Goal: Task Accomplishment & Management: Complete application form

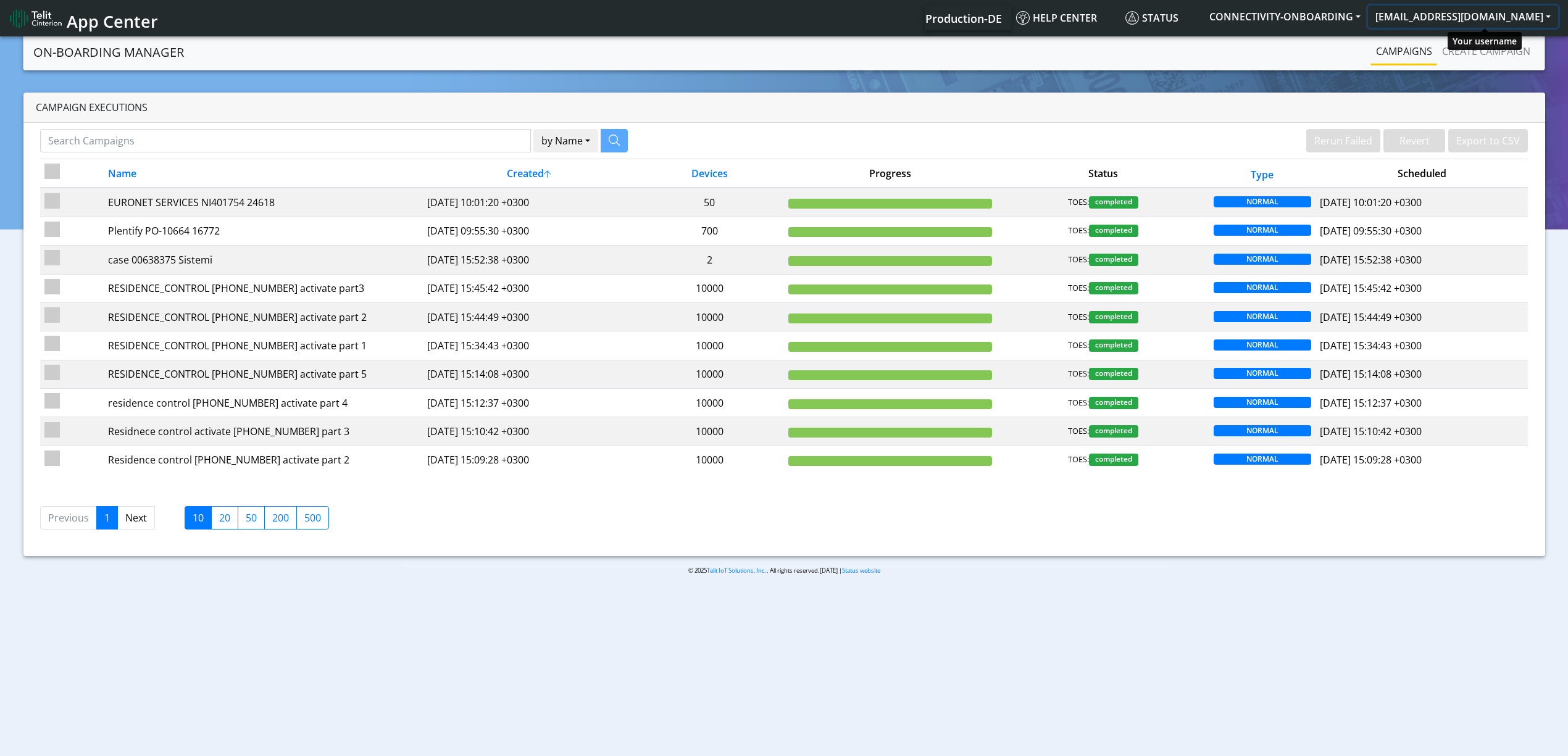
click at [1526, 25] on button "[EMAIL_ADDRESS][DOMAIN_NAME]" at bounding box center [1463, 16] width 190 height 22
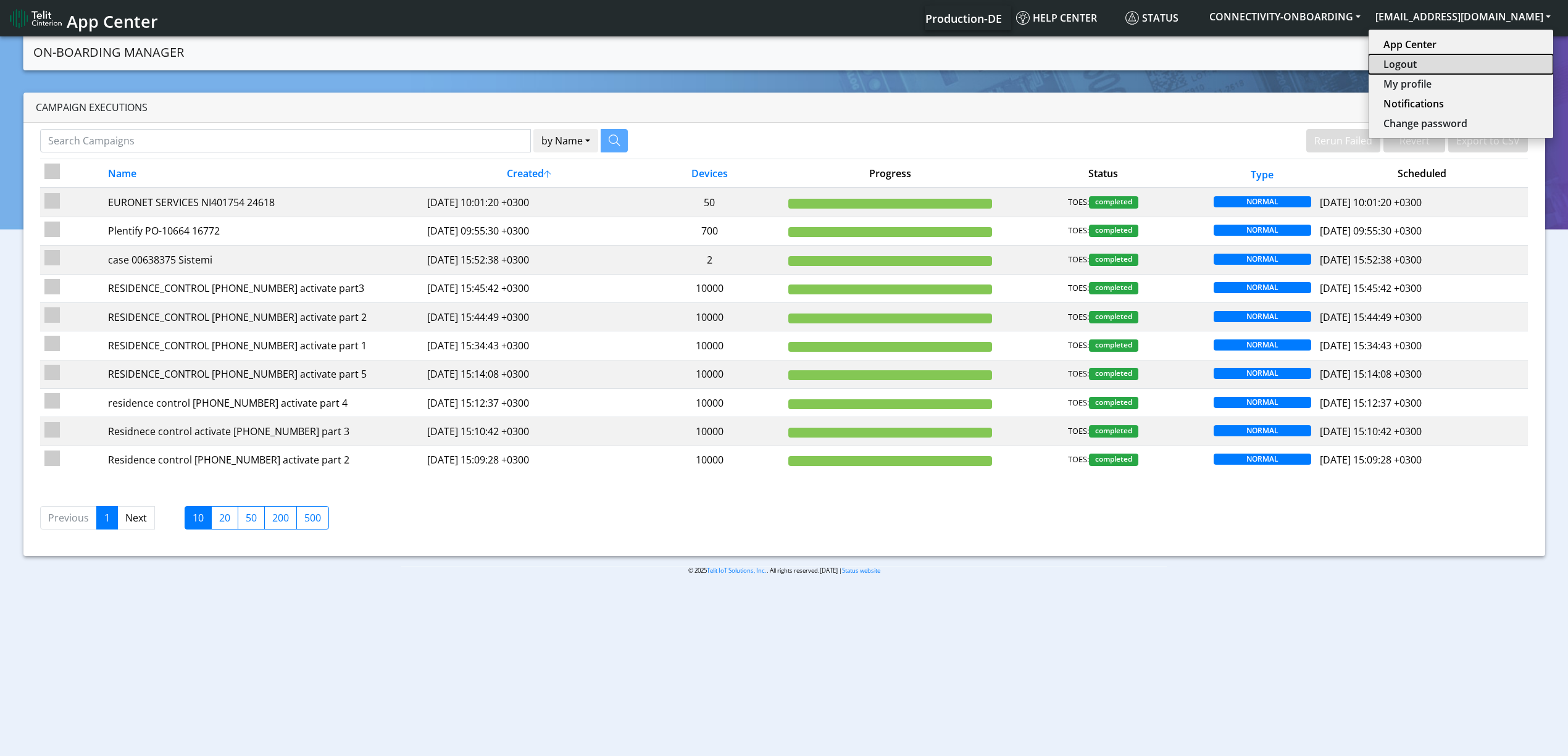
click at [1491, 58] on button "Logout" at bounding box center [1461, 65] width 185 height 20
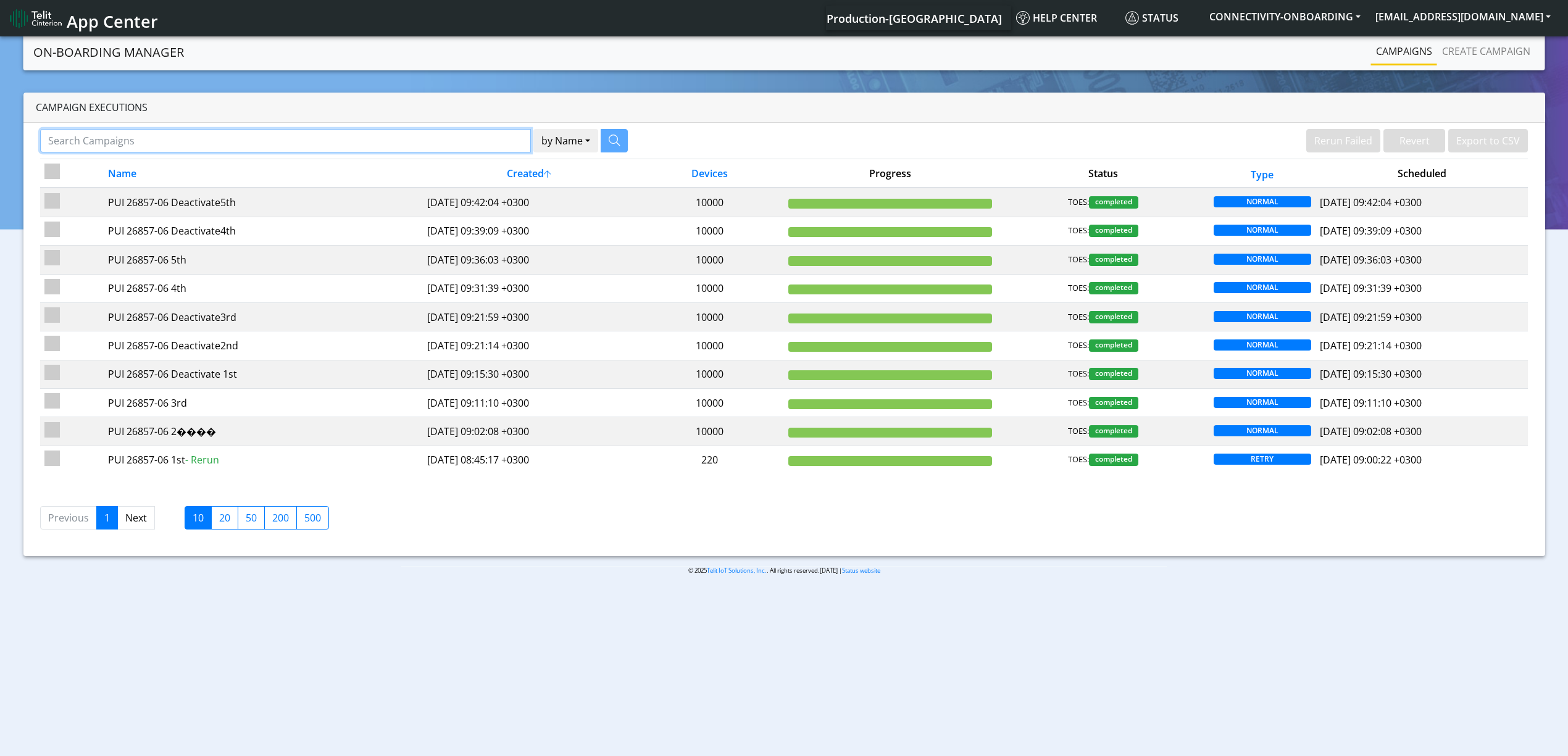
click at [491, 137] on input "Search Campaigns" at bounding box center [285, 141] width 490 height 23
paste input "19911"
type input "19911"
click at [590, 139] on button "button" at bounding box center [598, 141] width 27 height 23
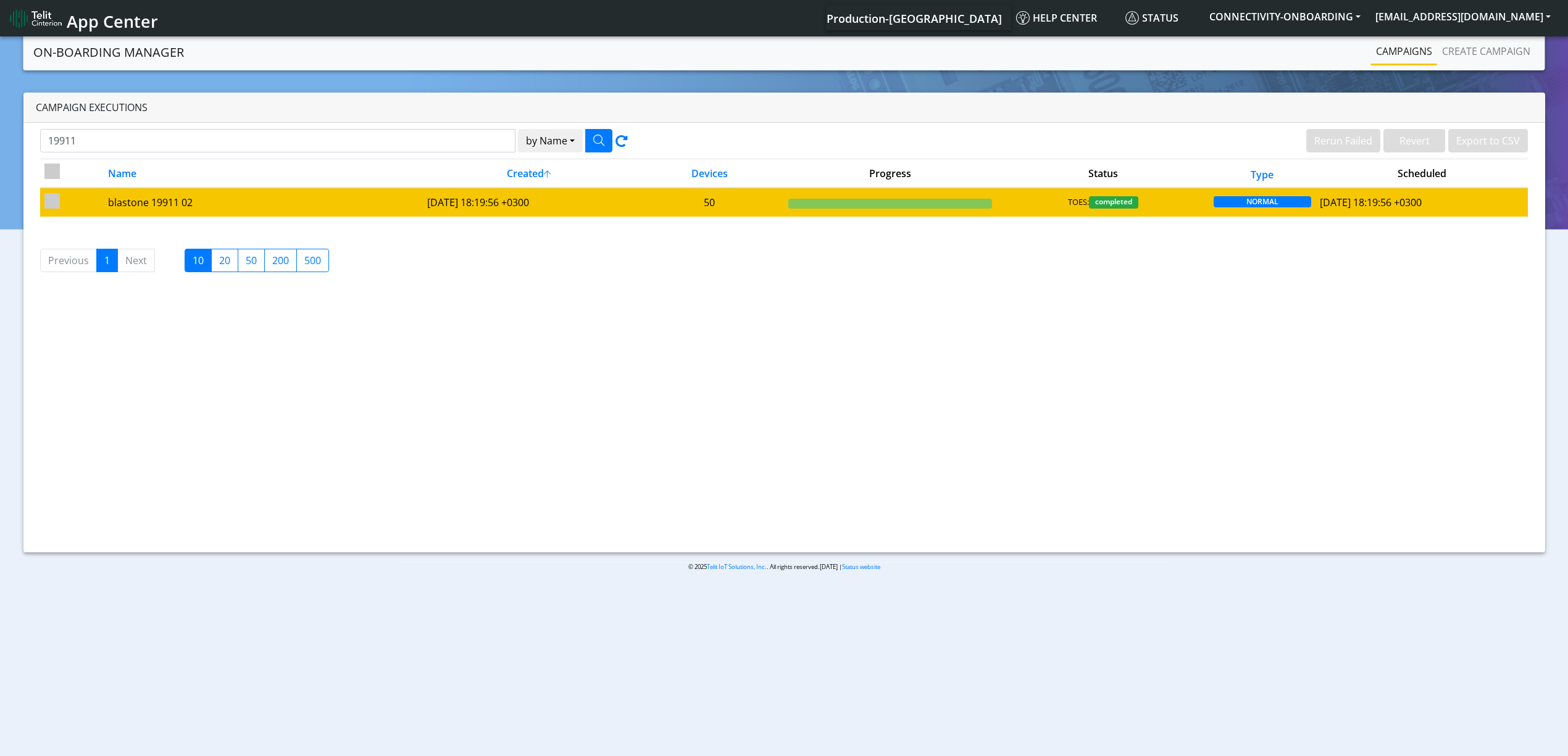
click at [326, 192] on td "blastone 19911 02" at bounding box center [263, 202] width 319 height 28
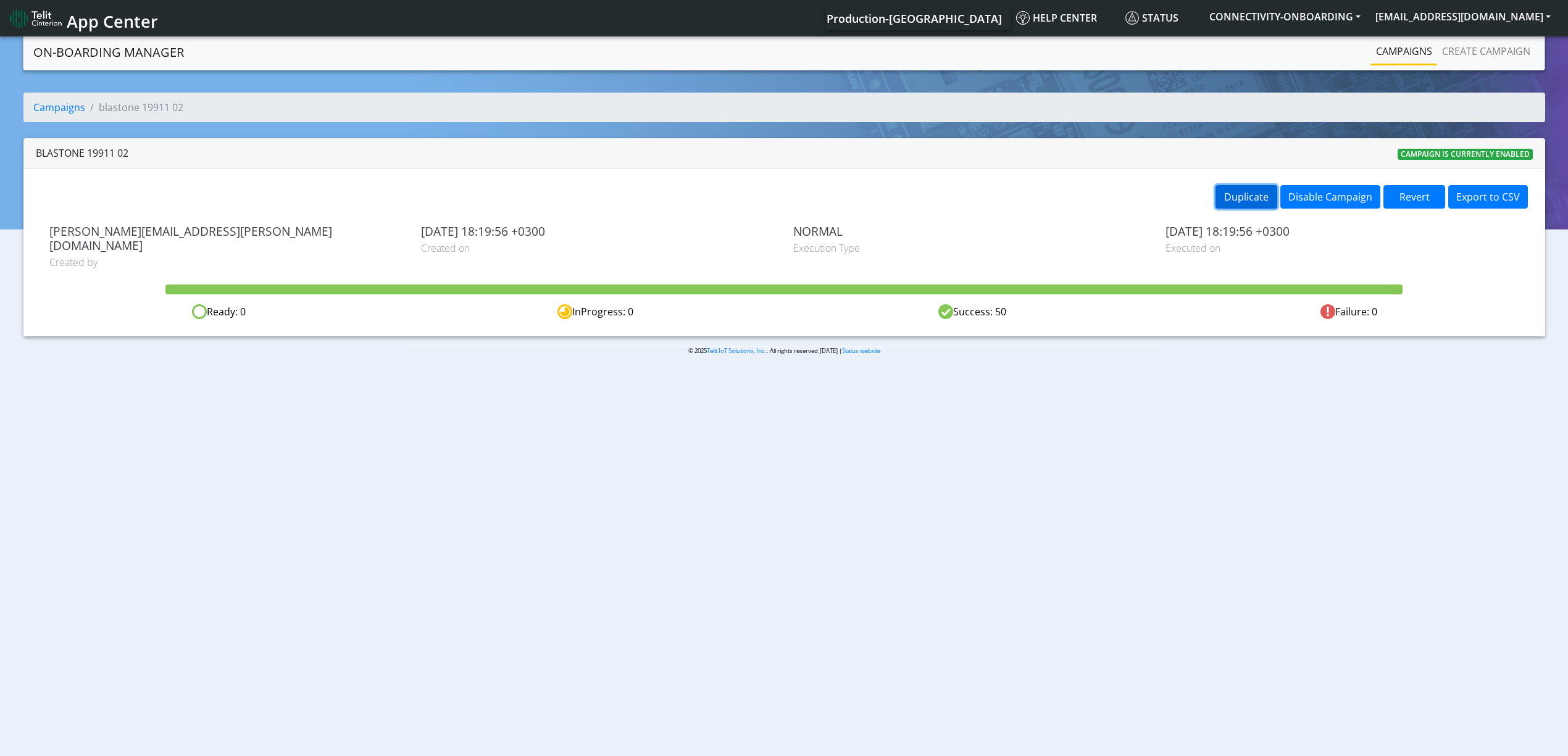
click at [1247, 198] on button "Duplicate" at bounding box center [1246, 197] width 62 height 23
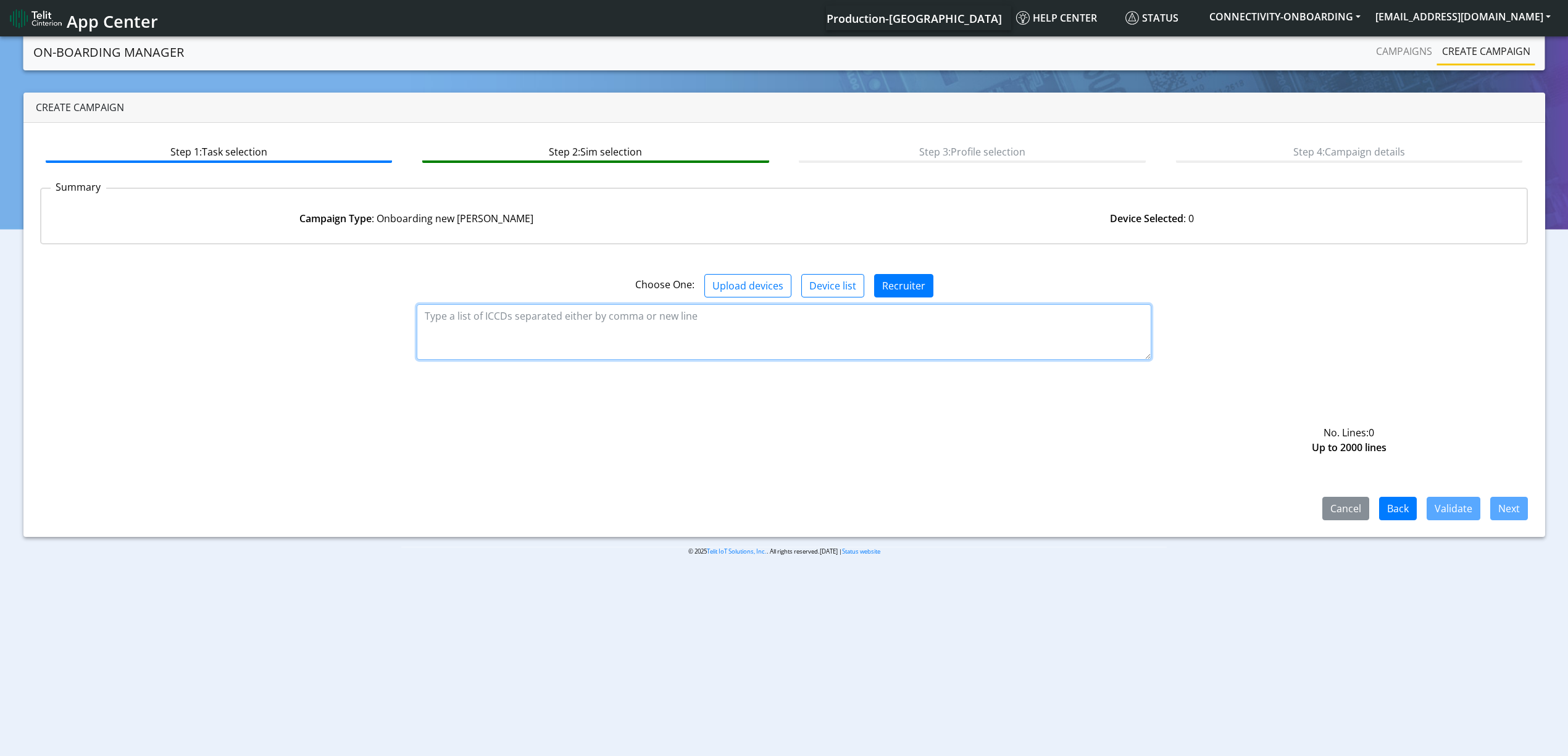
click at [788, 347] on textarea at bounding box center [784, 332] width 734 height 55
paste textarea "89358151000027091621 89358151000027091639 89358151000027091647 8935815100002709…"
type textarea "89358151000027091621 89358151000027091639 89358151000027091647 8935815100002709…"
click at [1468, 504] on button "Validate" at bounding box center [1453, 509] width 54 height 23
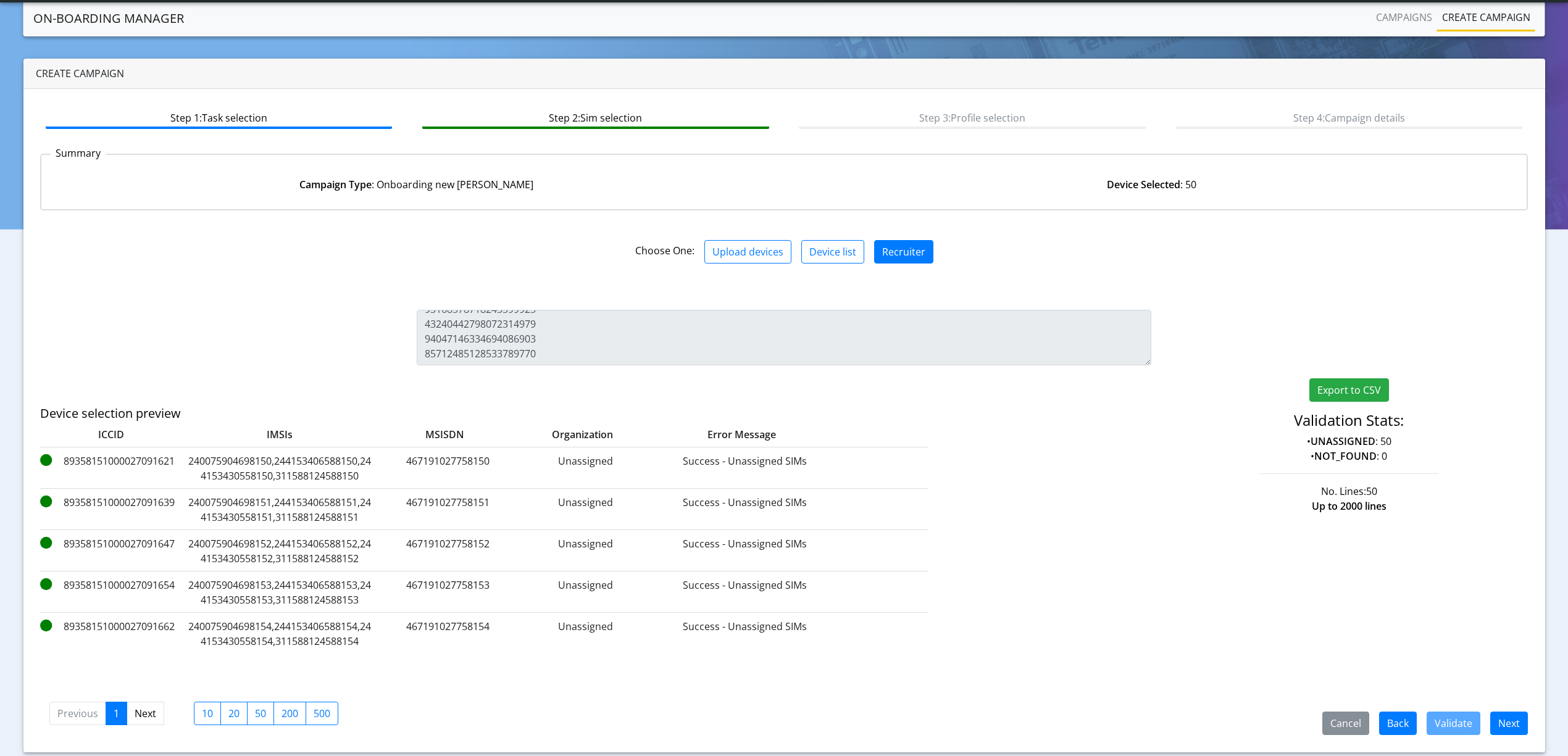
scroll to position [35, 0]
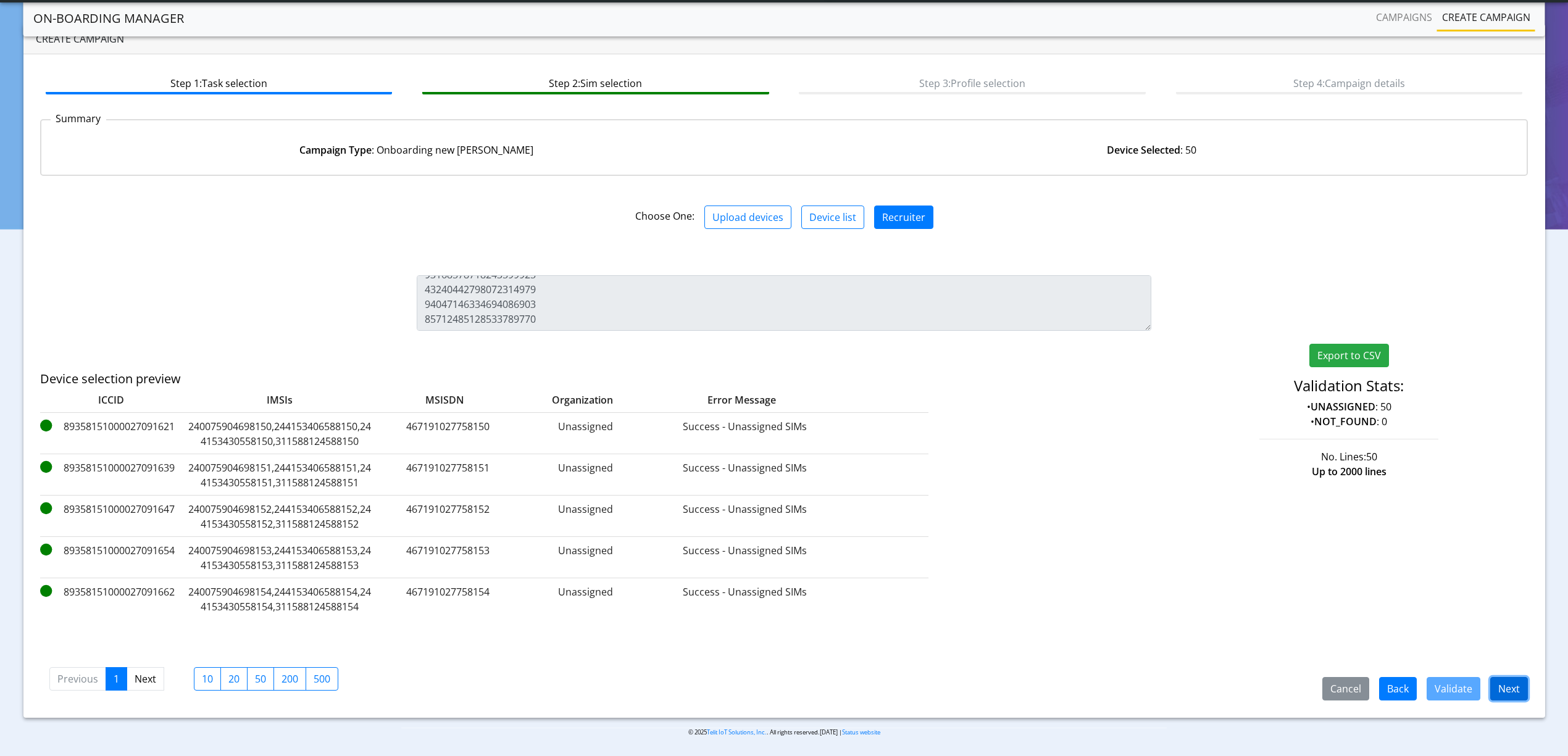
click at [1509, 700] on button "Next" at bounding box center [1509, 689] width 38 height 23
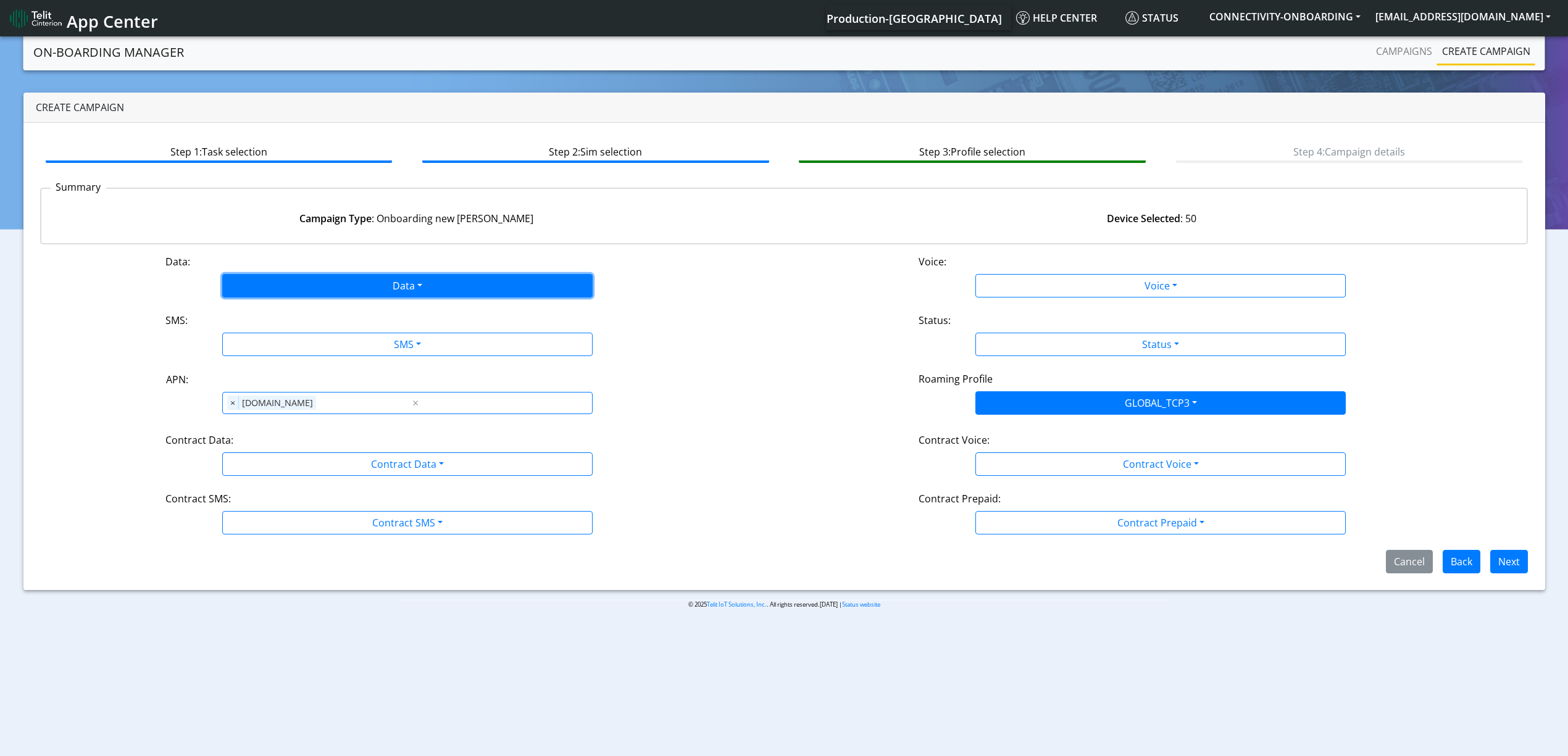
click at [292, 287] on button "Data" at bounding box center [407, 286] width 370 height 23
click at [276, 339] on button "Enabled" at bounding box center [407, 335] width 369 height 20
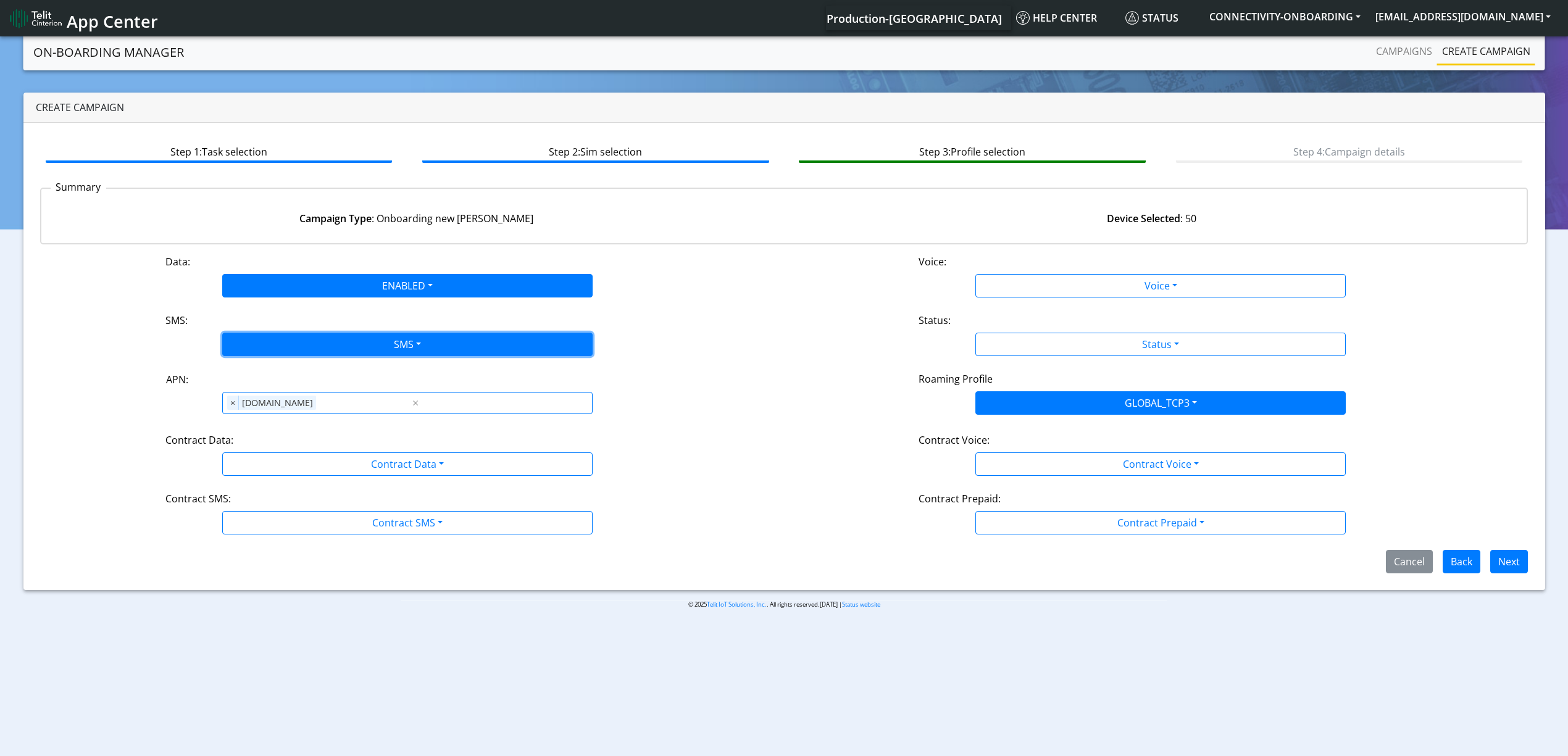
click at [292, 341] on button "SMS" at bounding box center [407, 344] width 370 height 23
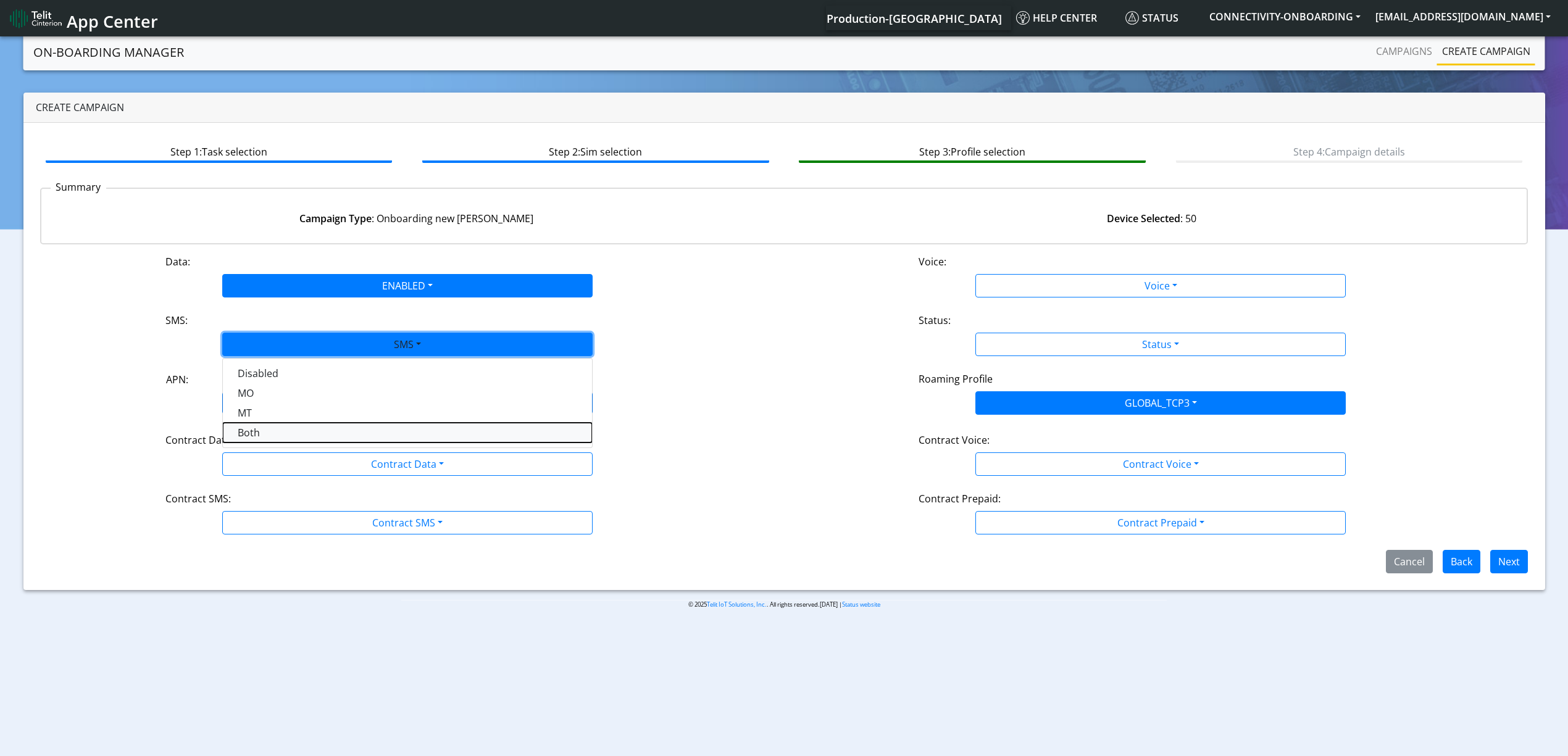
click at [294, 426] on button "Both" at bounding box center [407, 433] width 369 height 20
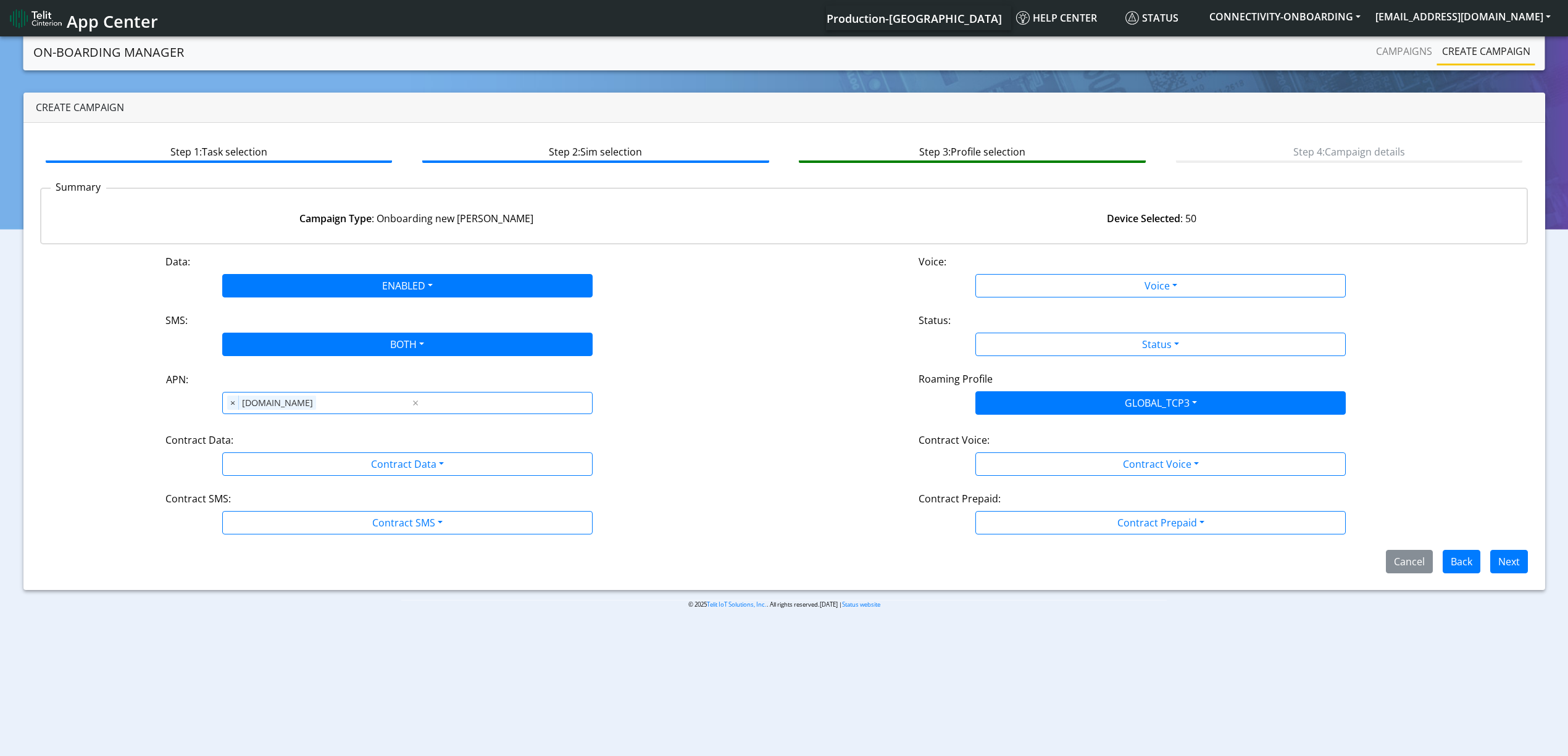
click at [294, 441] on div "Contract Data:" at bounding box center [407, 443] width 503 height 20
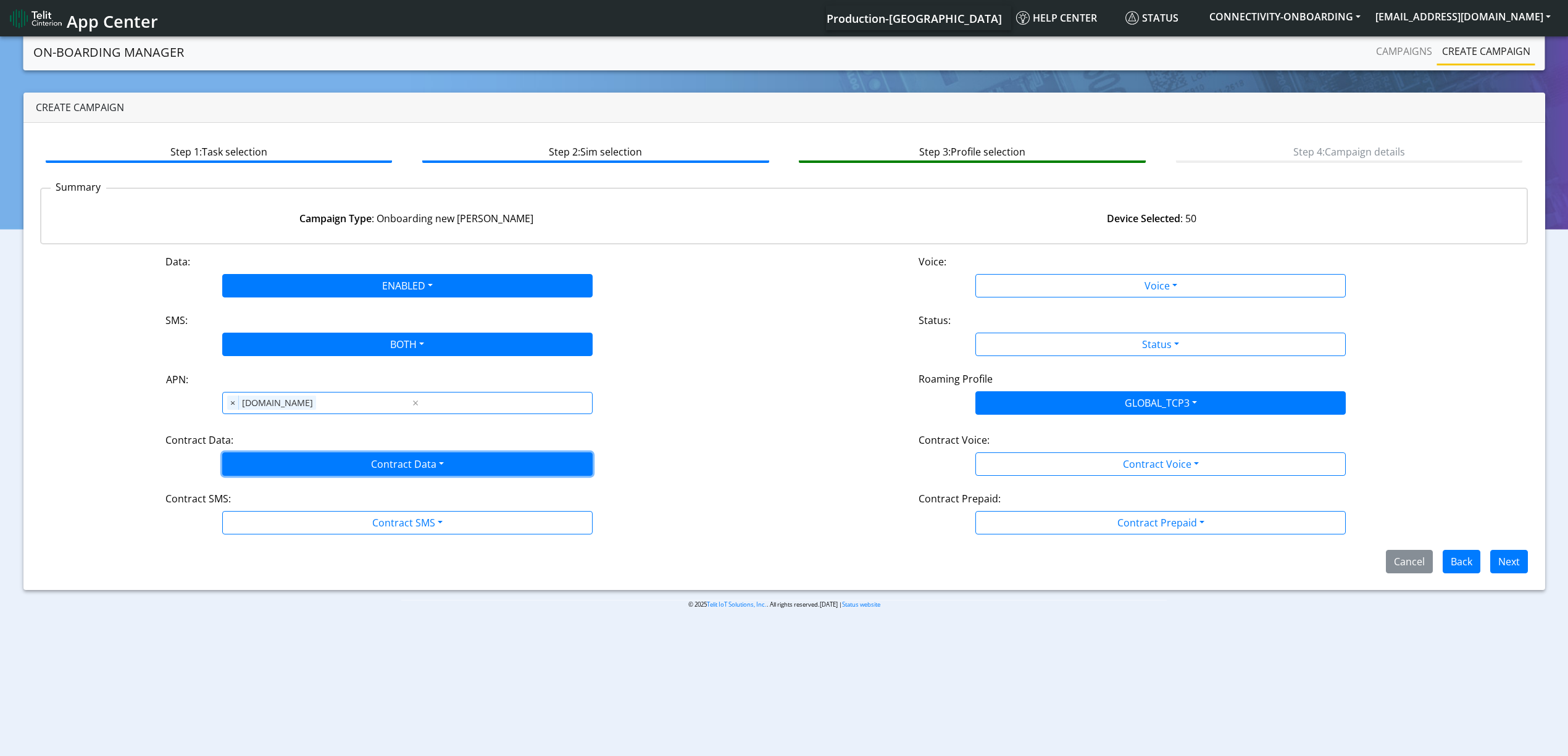
click at [294, 468] on button "Contract Data" at bounding box center [407, 464] width 370 height 23
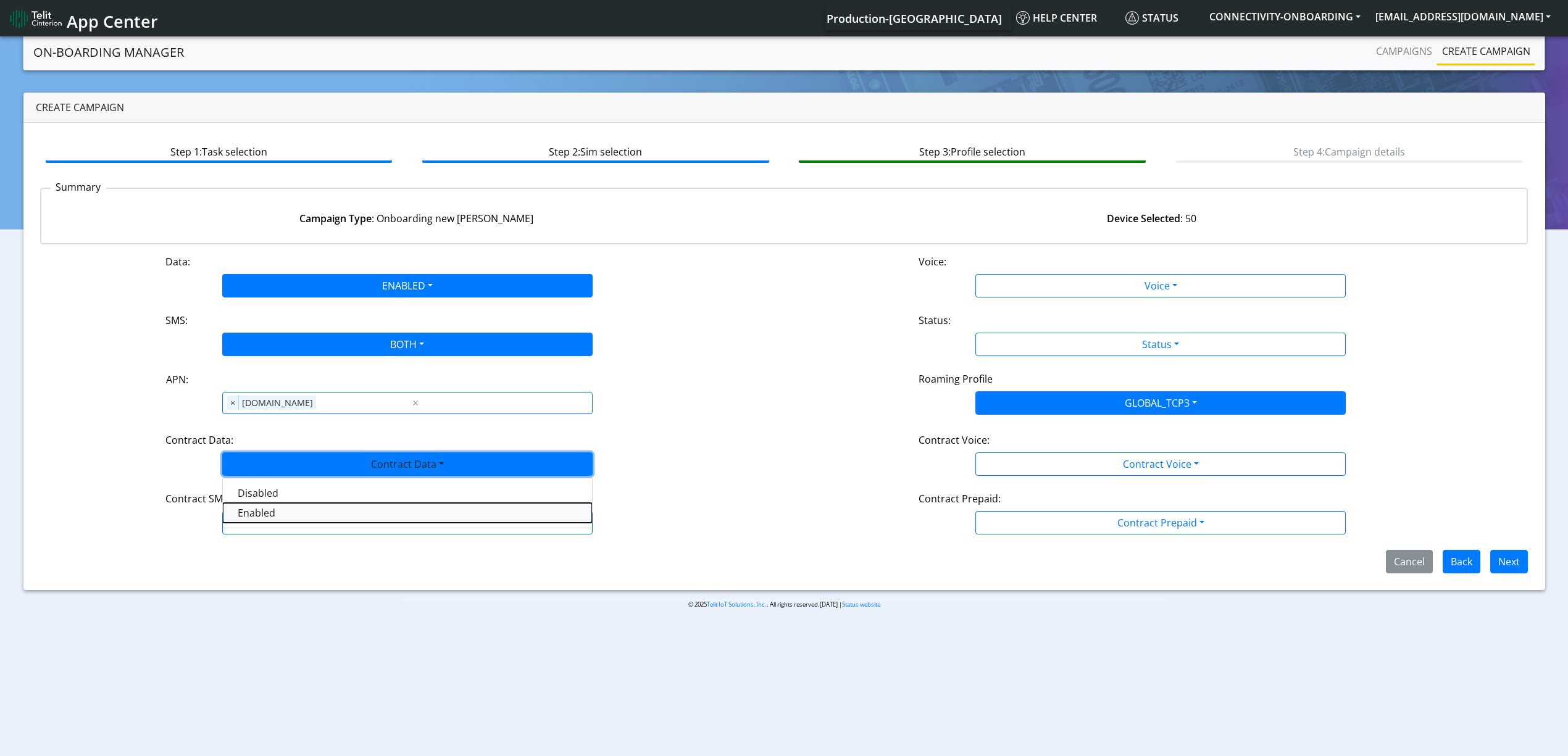
click at [262, 511] on Dataenabled-dropdown "Enabled" at bounding box center [407, 513] width 369 height 20
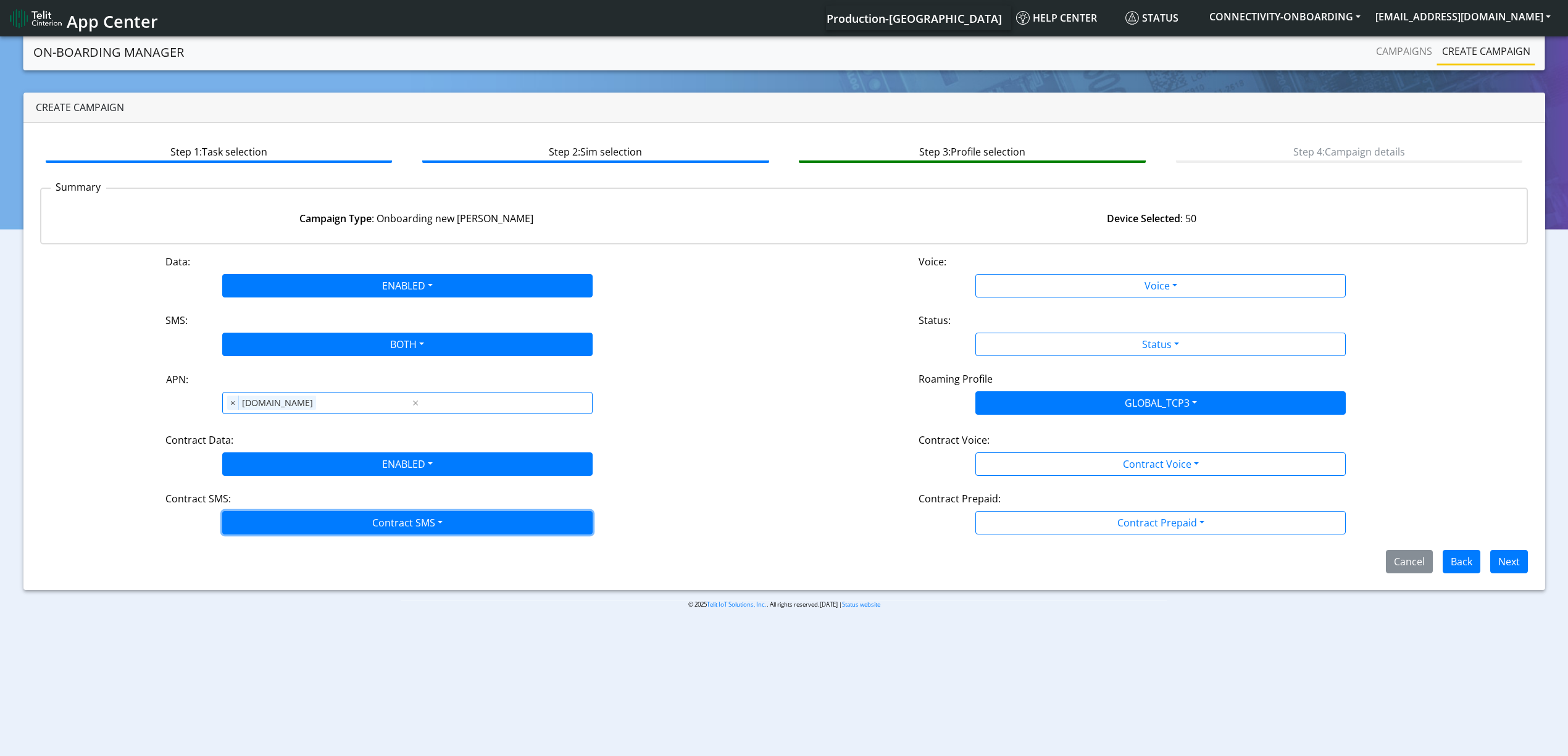
click at [279, 532] on button "Contract SMS" at bounding box center [407, 523] width 370 height 23
click at [272, 610] on SMSboth-dropdown "Both" at bounding box center [407, 611] width 369 height 20
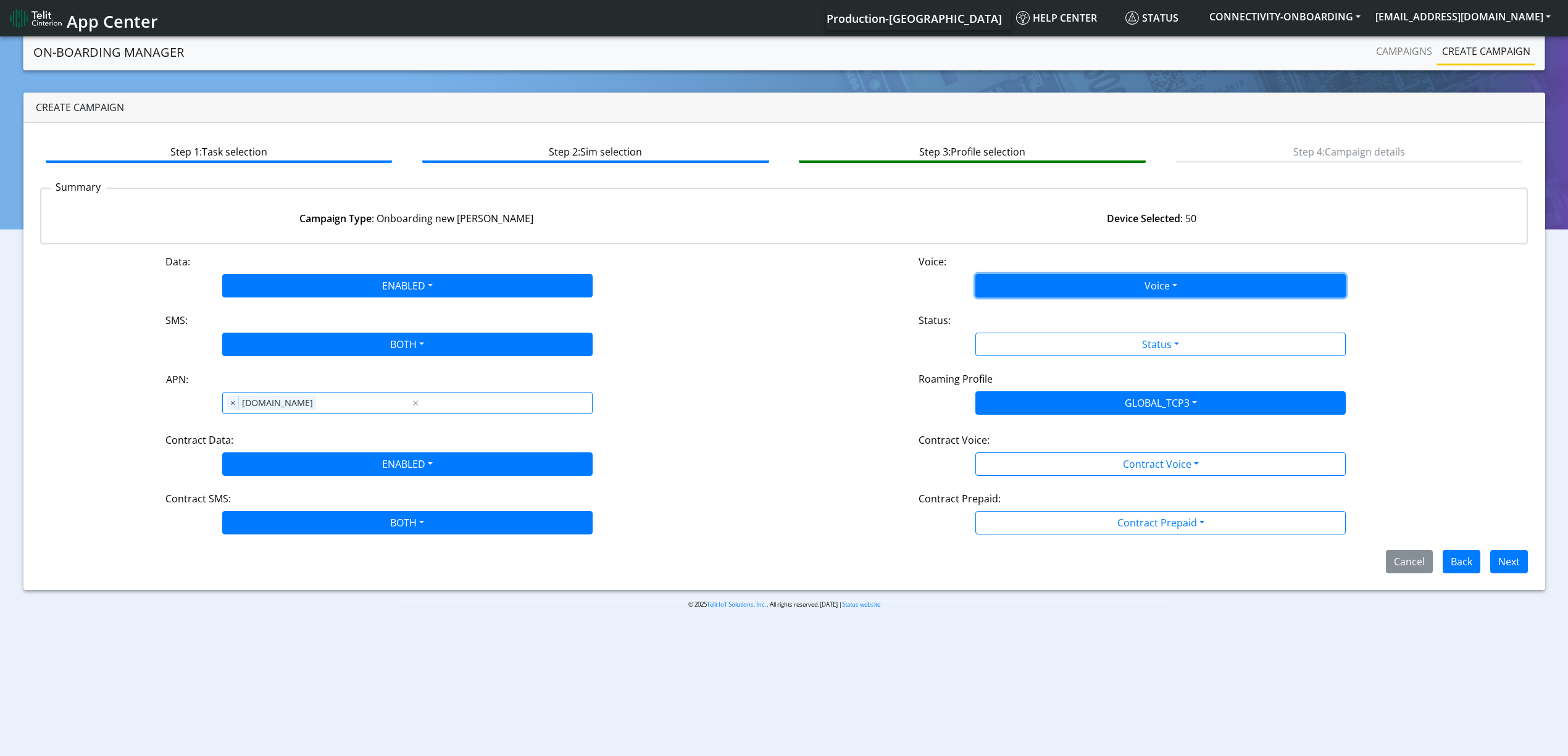
drag, startPoint x: 1058, startPoint y: 289, endPoint x: 1050, endPoint y: 304, distance: 17.0
click at [1055, 289] on button "Voice" at bounding box center [1160, 286] width 370 height 23
click at [1043, 317] on button "Disabled" at bounding box center [1161, 315] width 369 height 20
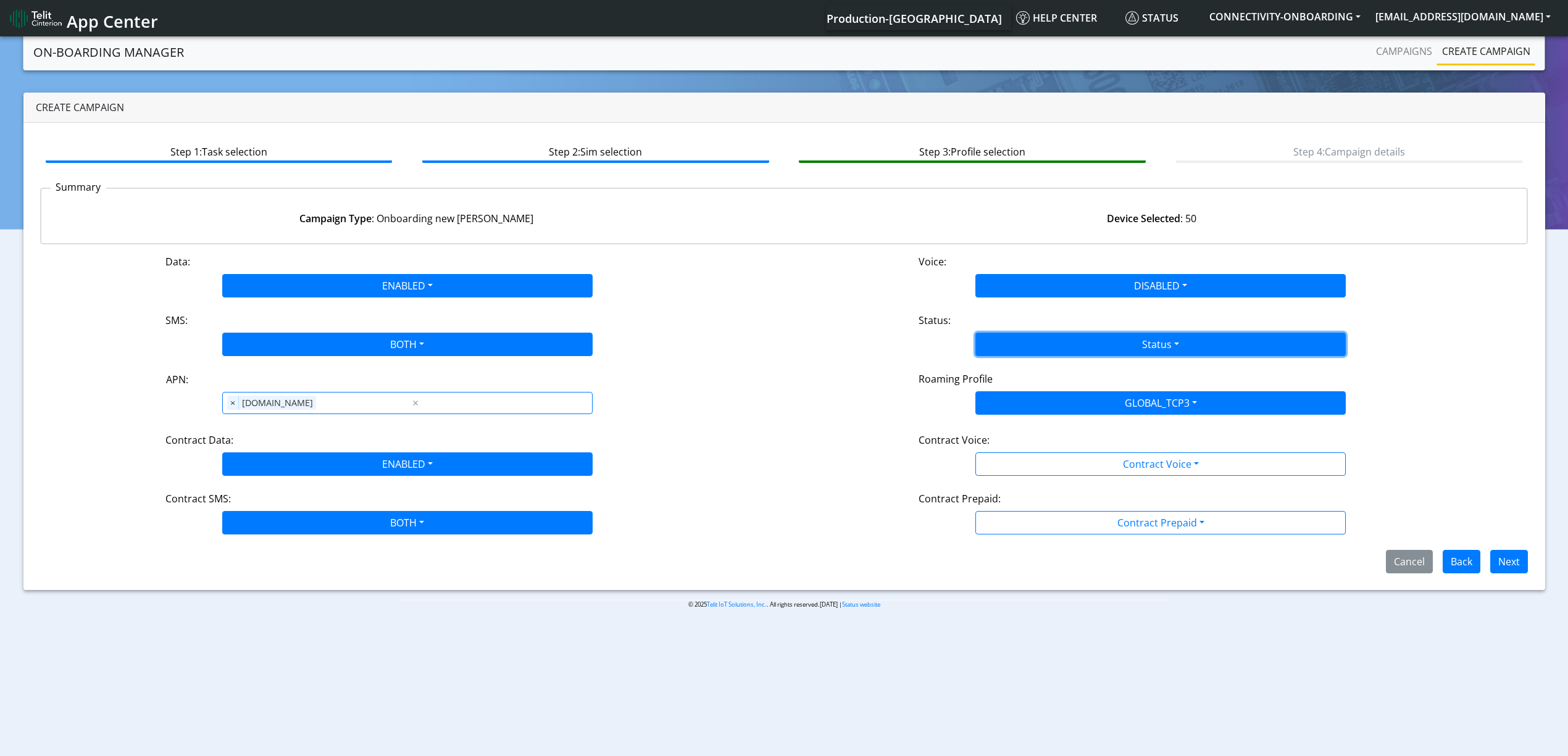
click at [1042, 337] on button "Status" at bounding box center [1160, 344] width 370 height 23
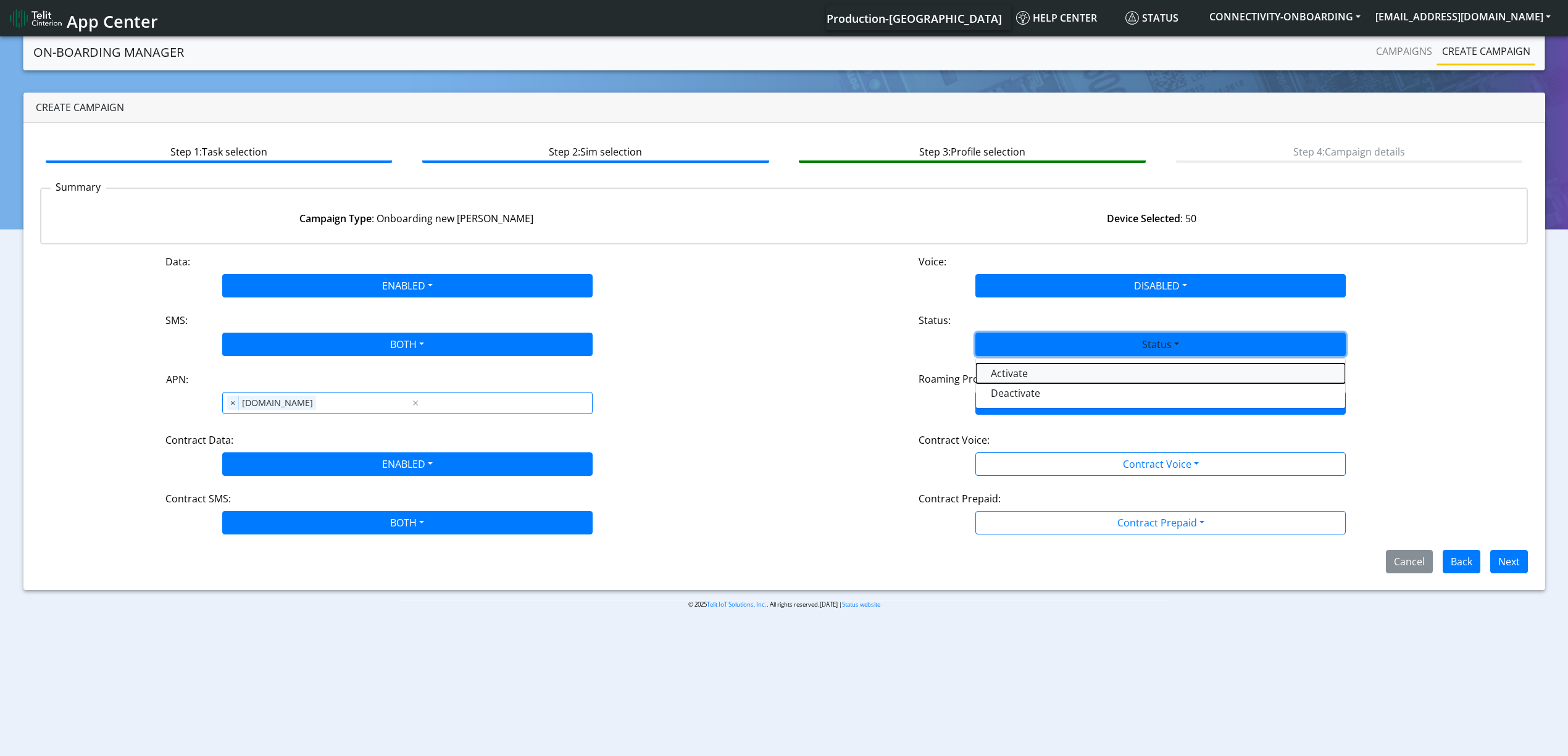
click at [1020, 379] on button "Activate" at bounding box center [1161, 373] width 369 height 20
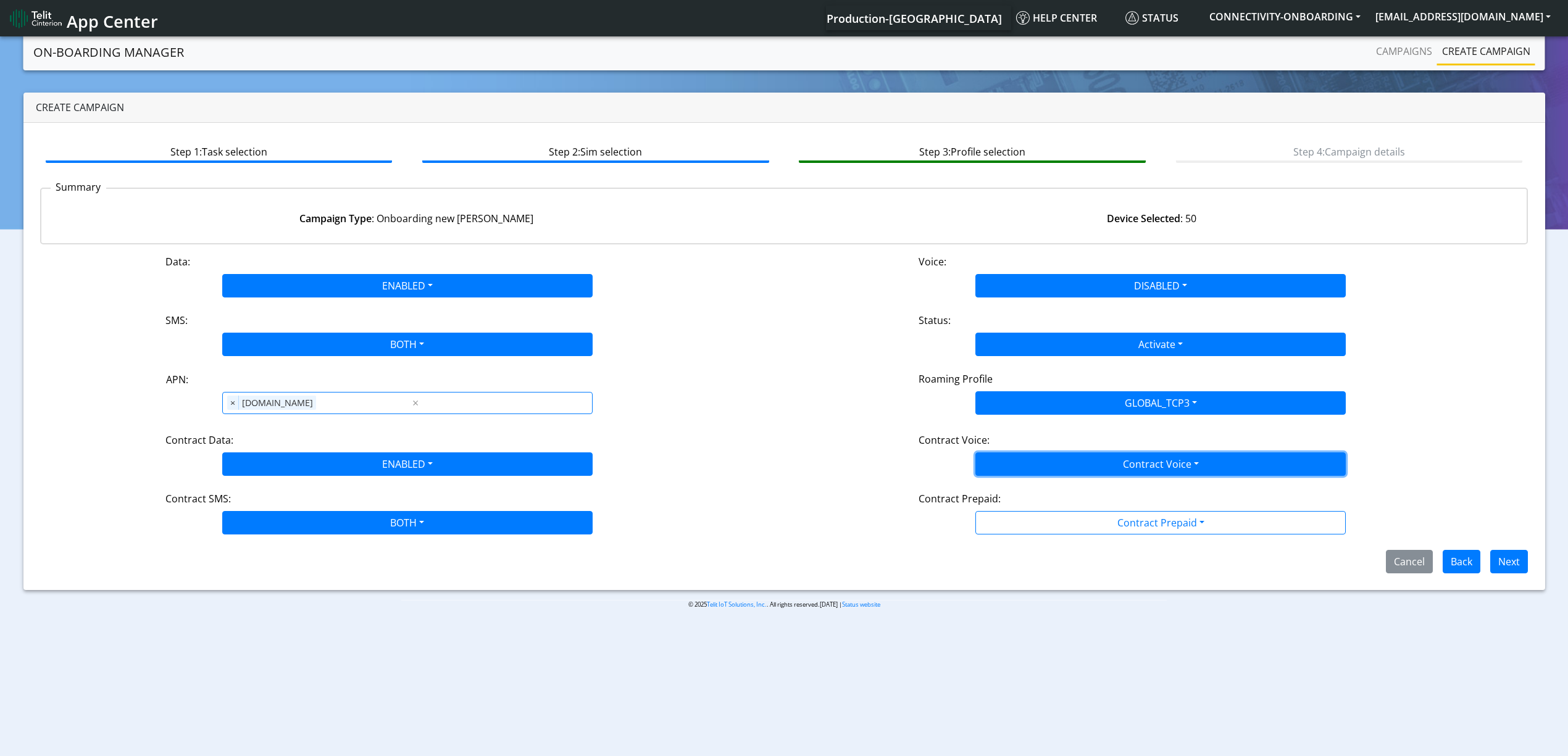
click at [1018, 470] on button "Contract Voice" at bounding box center [1160, 464] width 370 height 23
click at [1001, 492] on Voicedisabled-dropdown "Disabled" at bounding box center [1161, 493] width 369 height 20
click at [1006, 503] on div "Contract Prepaid:" at bounding box center [1160, 501] width 503 height 20
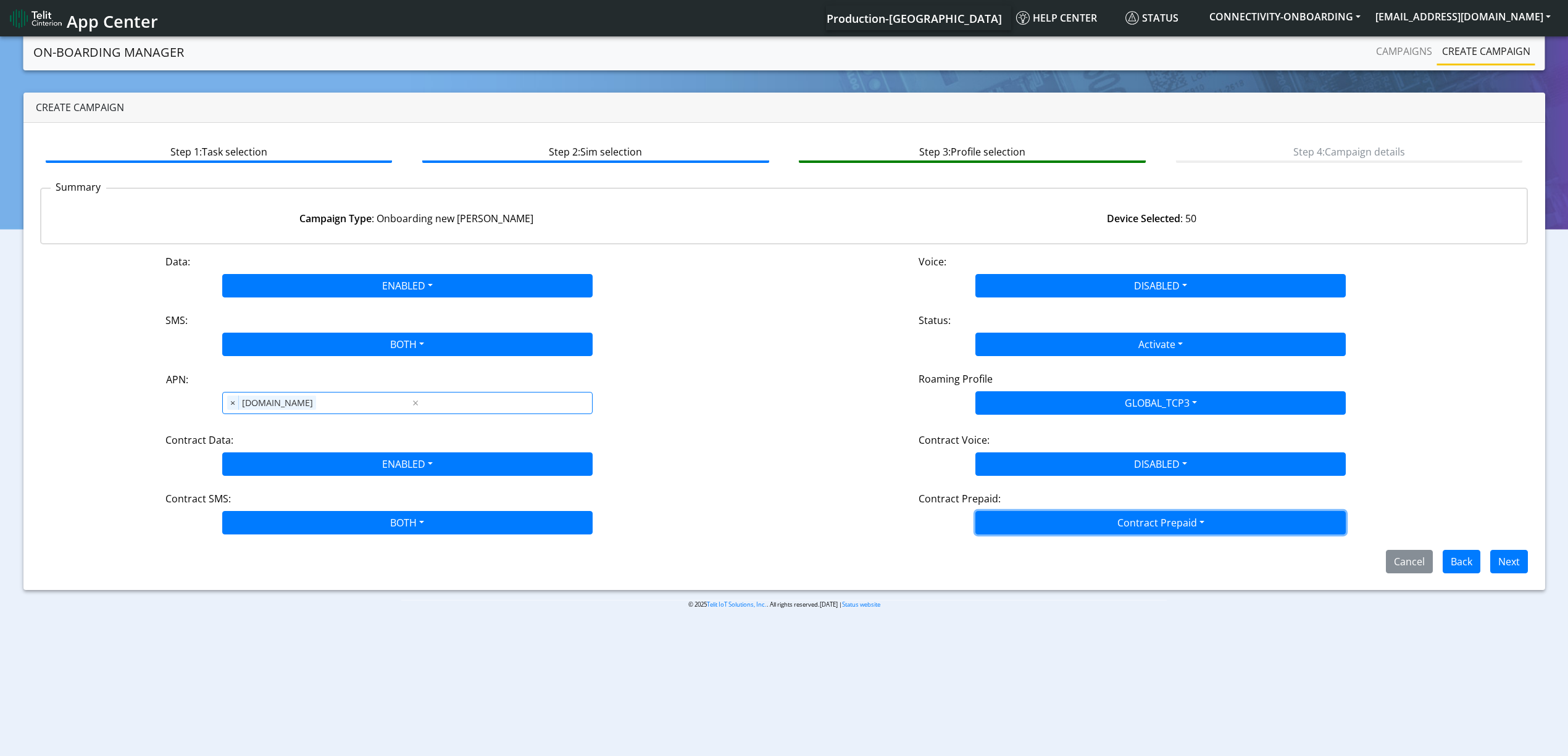
click at [1006, 517] on button "Contract Prepaid" at bounding box center [1160, 523] width 370 height 23
click at [1011, 574] on Prepaidnotprepaid-dropdown "No" at bounding box center [1161, 572] width 369 height 20
click at [1523, 564] on button "Next" at bounding box center [1509, 561] width 38 height 23
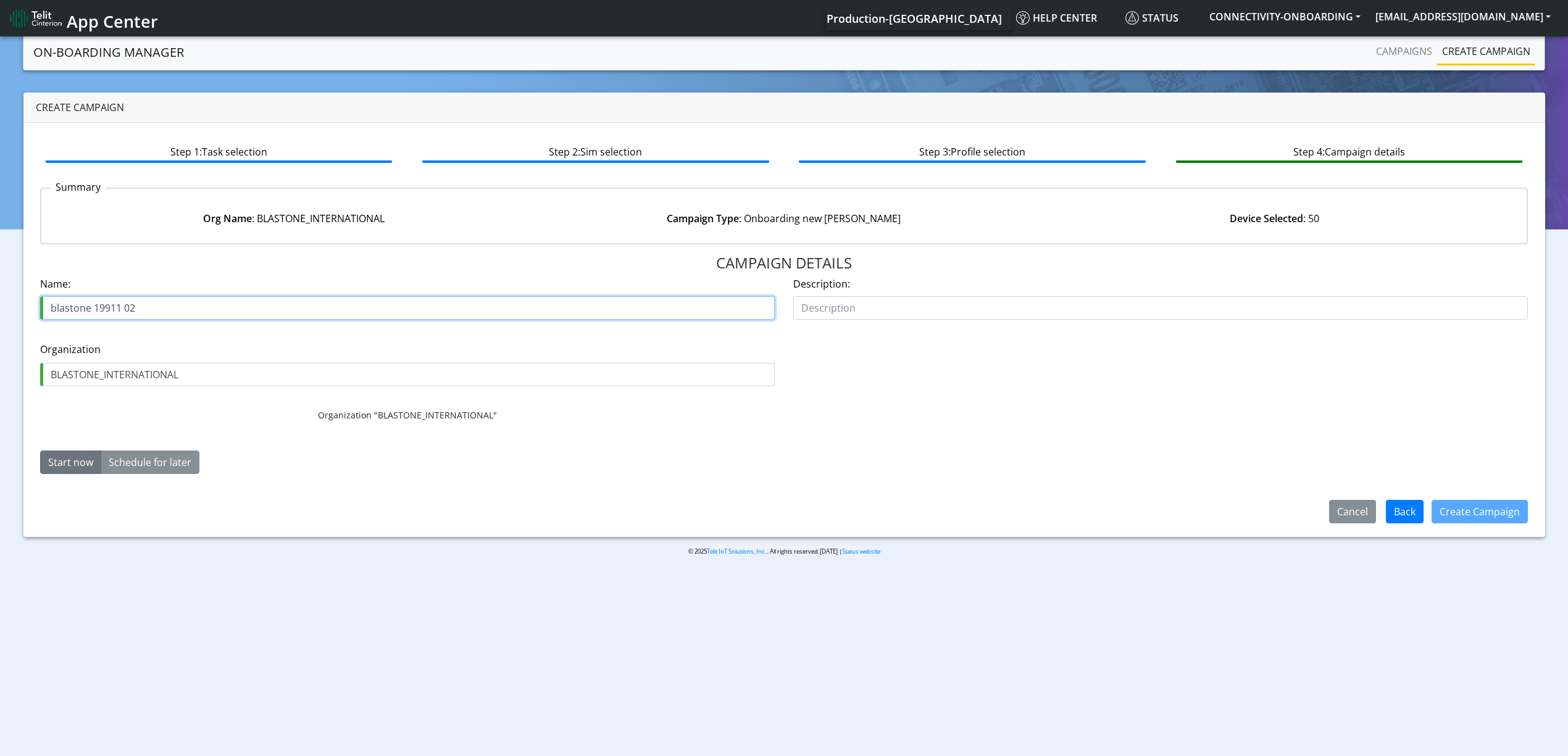
click at [151, 309] on input "blastone 19911 02" at bounding box center [407, 308] width 734 height 23
paste input "BlastOne International"
paste input "19911"
type input "BlastOne International 19911"
click at [1499, 509] on button "Create Campaign" at bounding box center [1479, 512] width 96 height 23
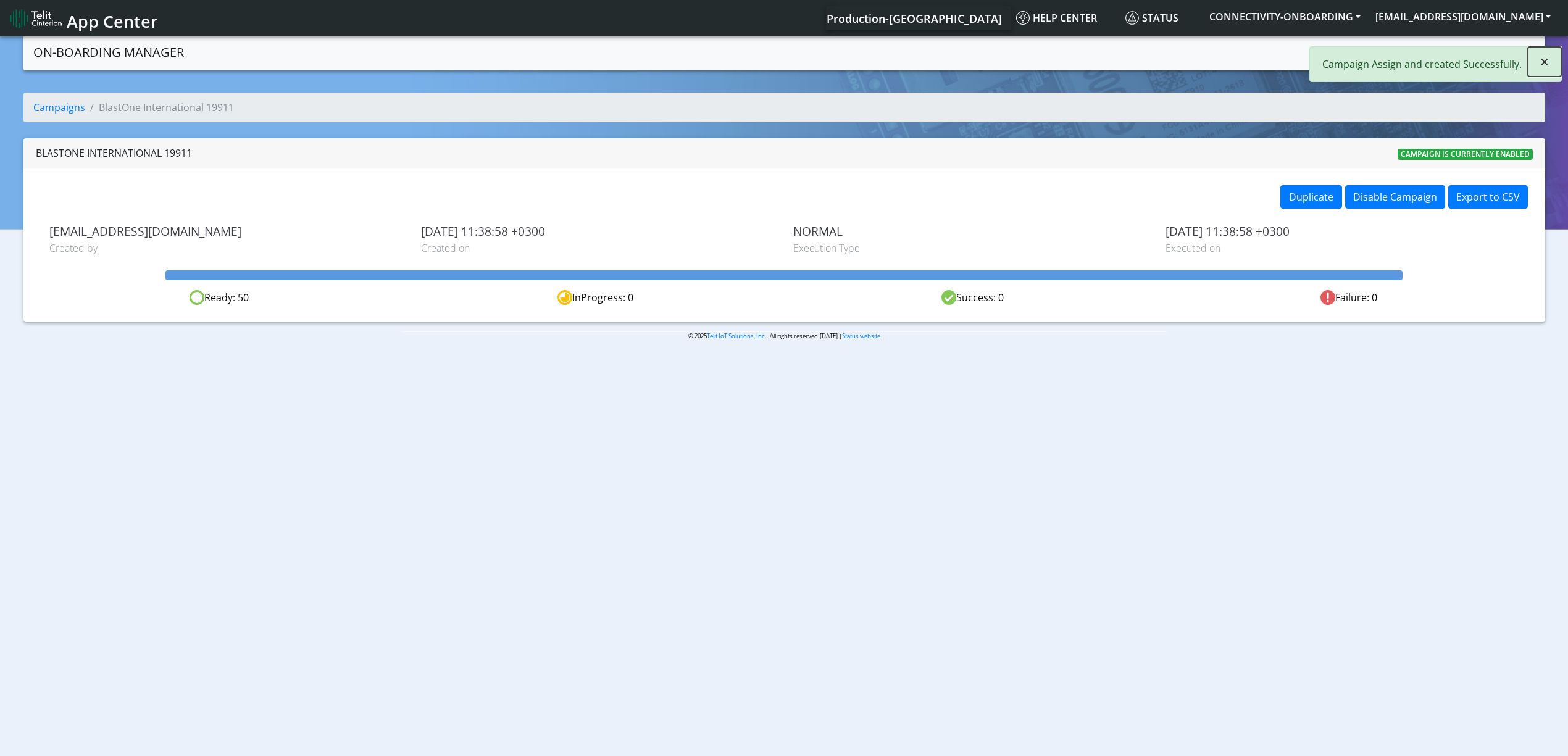
click at [1528, 64] on button "×" at bounding box center [1544, 62] width 33 height 29
click at [1403, 51] on link "Campaigns" at bounding box center [1404, 52] width 66 height 25
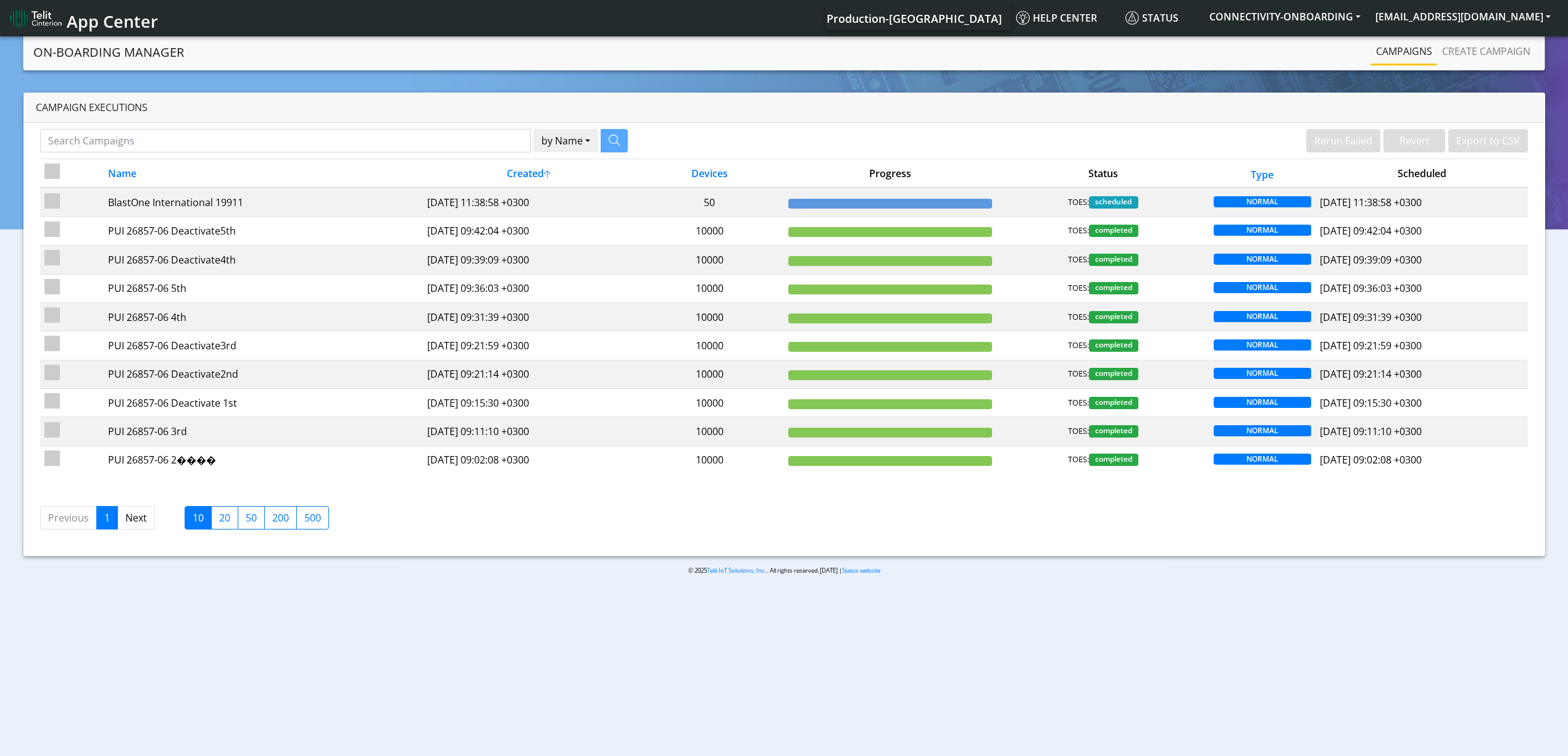
drag, startPoint x: 771, startPoint y: 169, endPoint x: 800, endPoint y: 135, distance: 44.7
